Goal: Task Accomplishment & Management: Complete application form

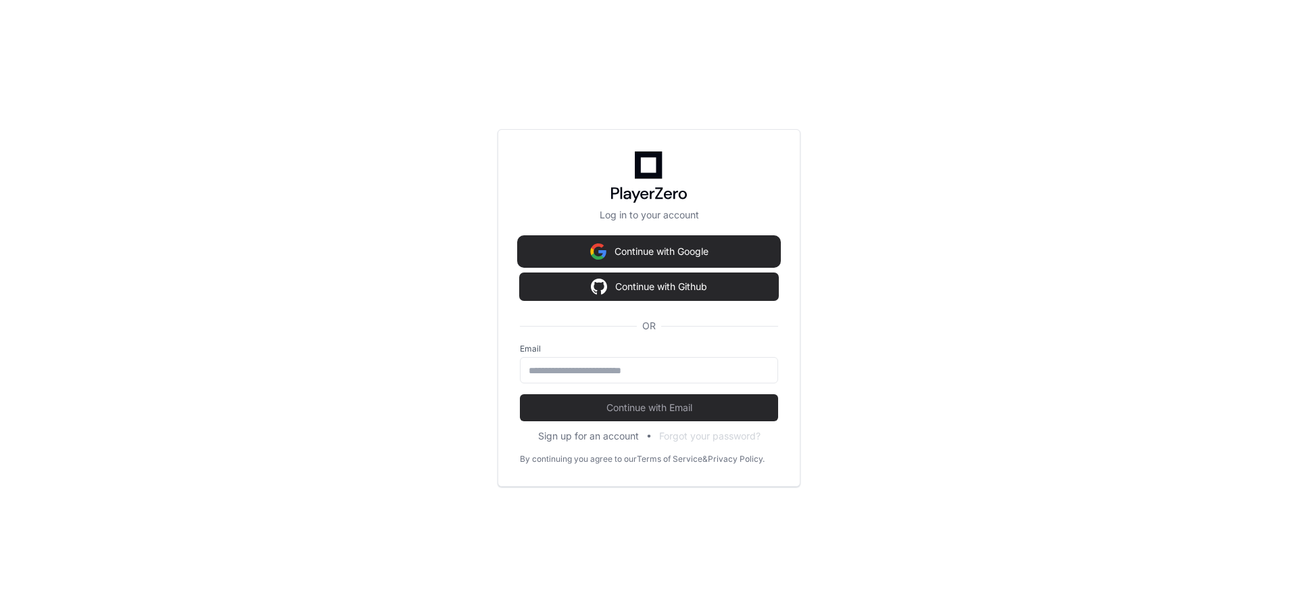
click at [662, 239] on button "Continue with Google" at bounding box center [649, 251] width 258 height 27
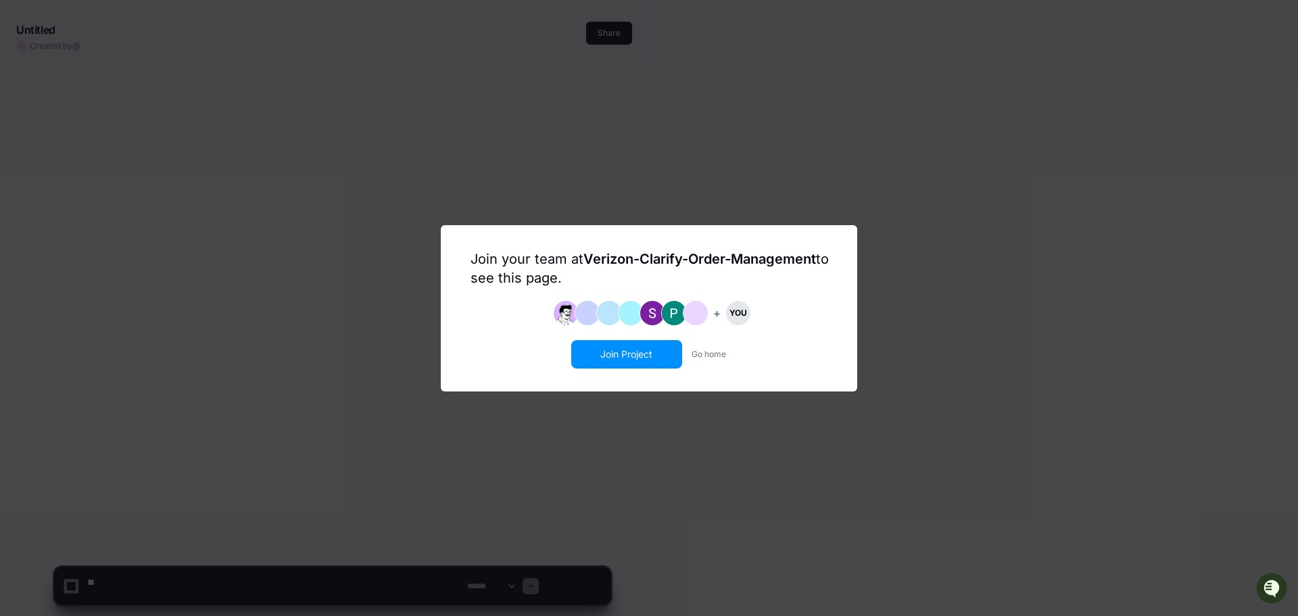
click at [615, 367] on button "Join Project" at bounding box center [627, 354] width 108 height 26
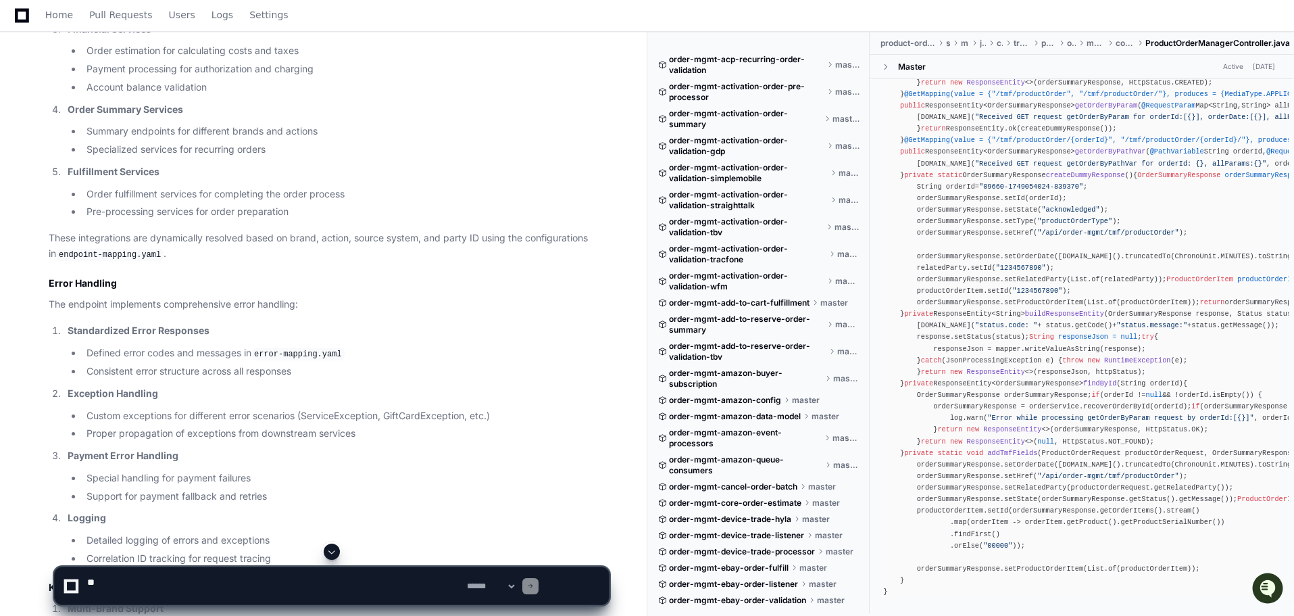
scroll to position [946, 0]
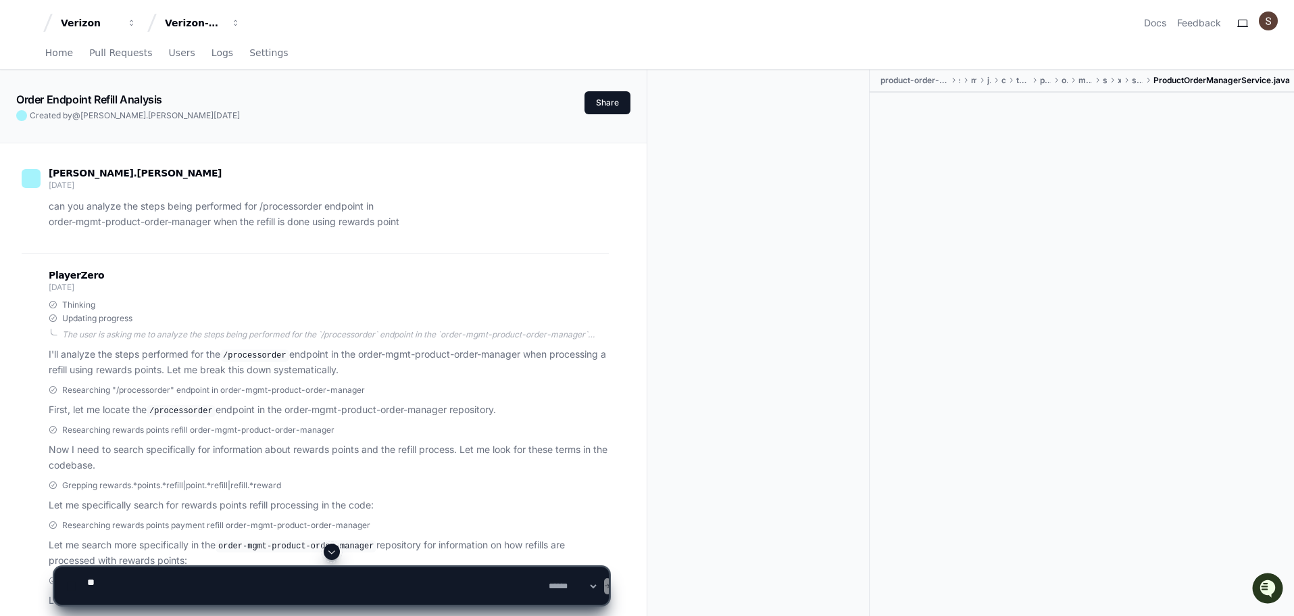
scroll to position [2613, 0]
